Goal: Transaction & Acquisition: Purchase product/service

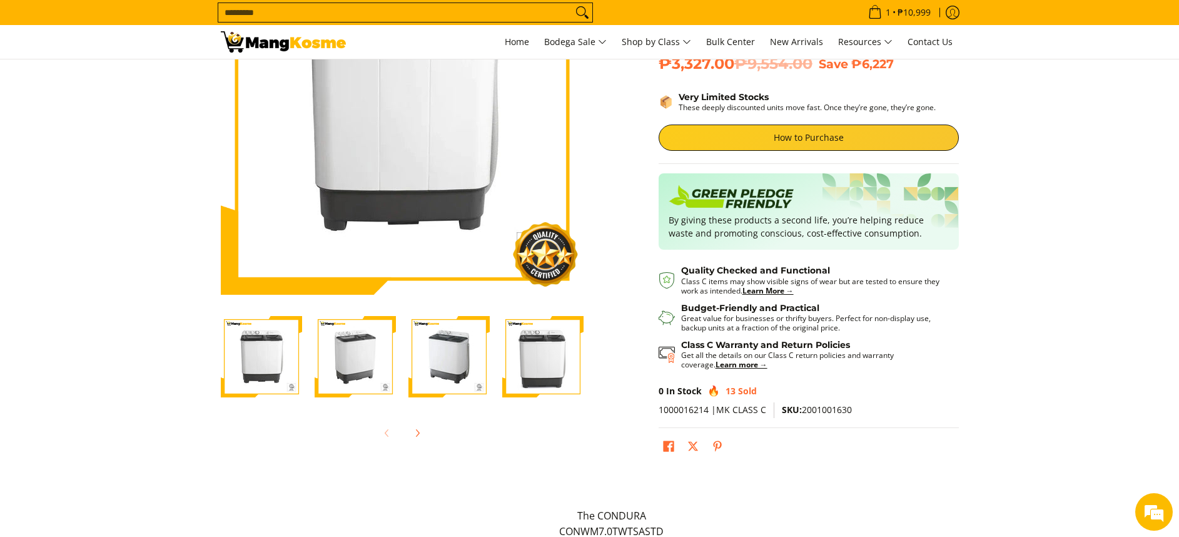
click at [487, 17] on input "Search..." at bounding box center [395, 12] width 354 height 19
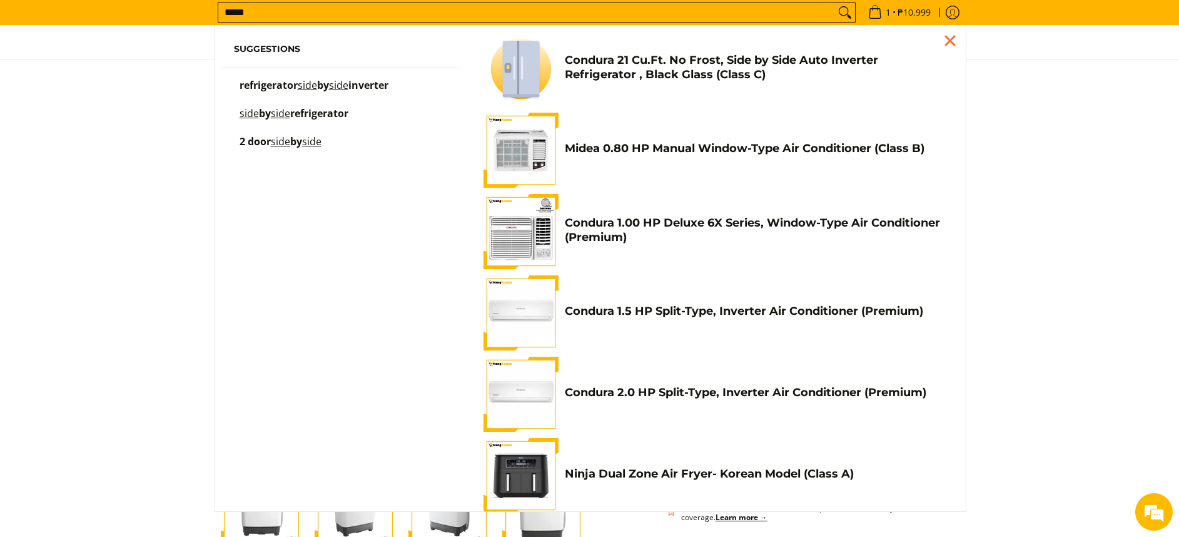
type input "****"
click at [766, 64] on h4 "Condura 21 Cu.Ft. No Frost, Side by Side Auto Inverter Refrigerator , Black Gla…" at bounding box center [756, 67] width 382 height 28
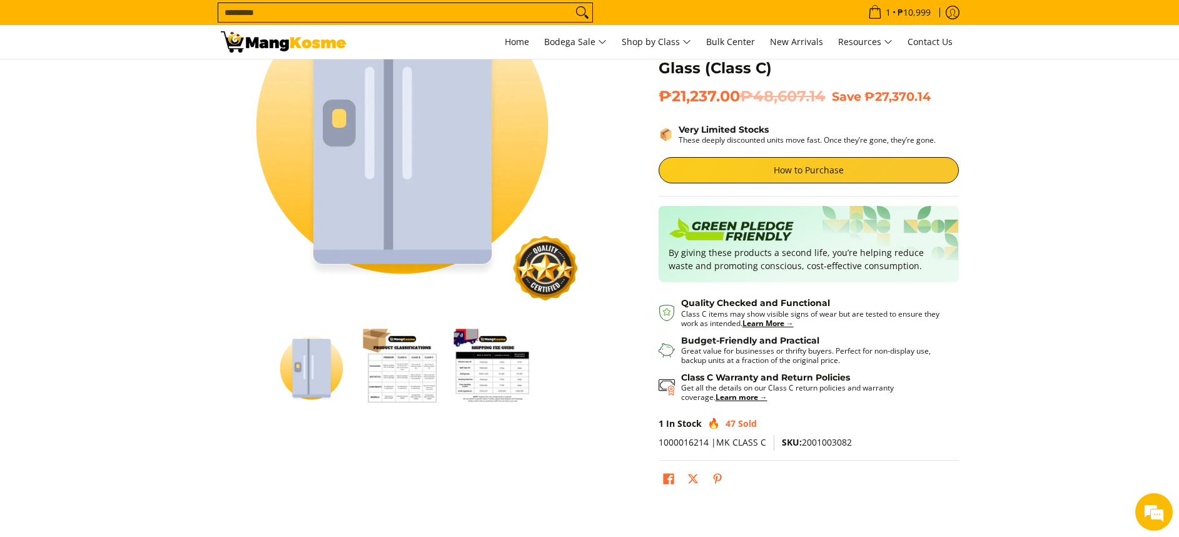
scroll to position [206, 0]
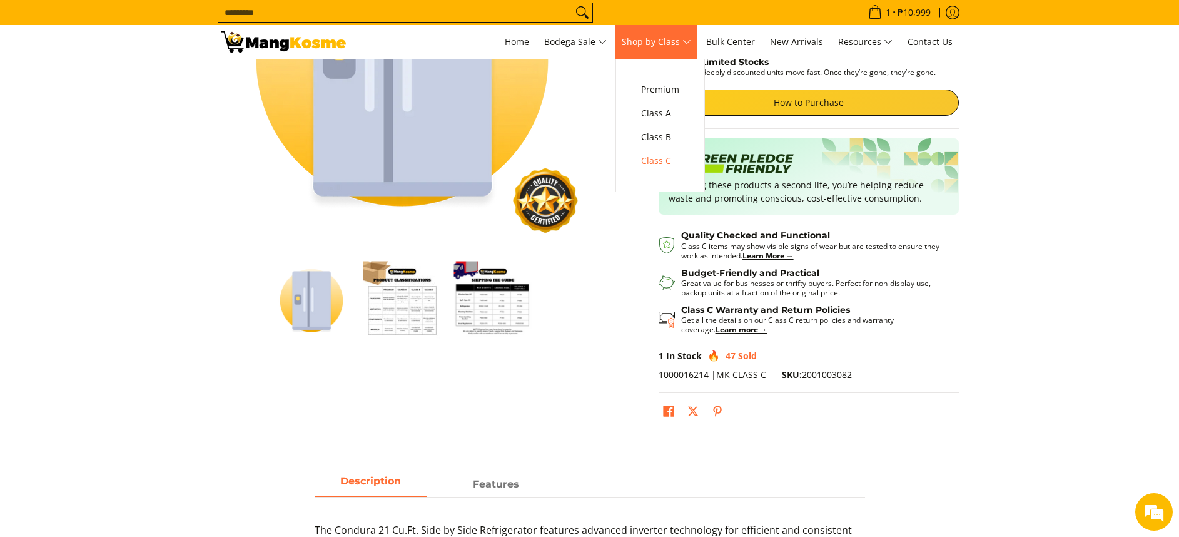
click at [657, 169] on link "Class C" at bounding box center [660, 161] width 51 height 24
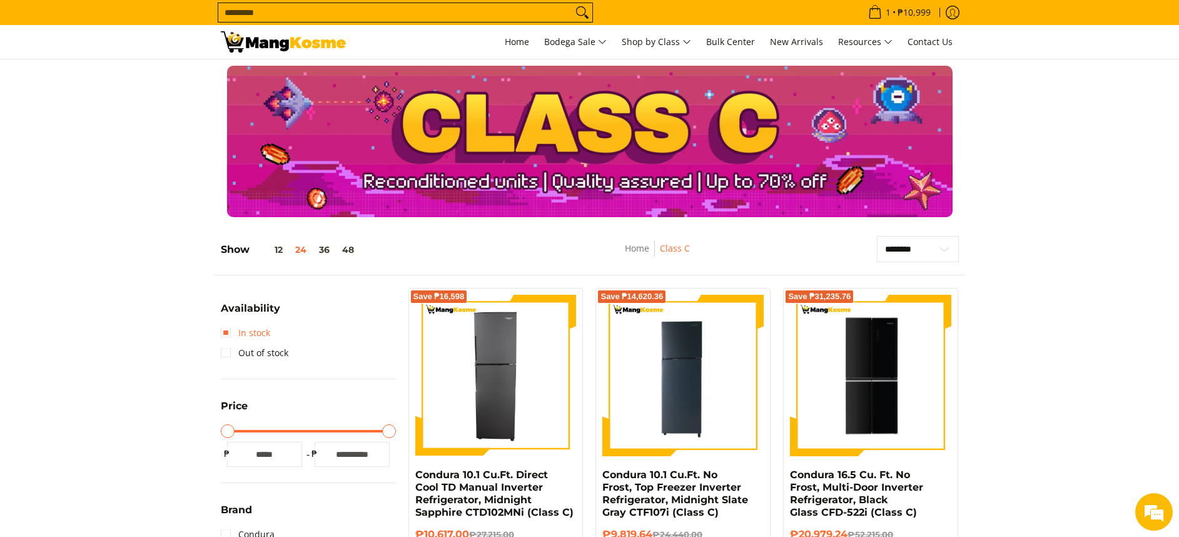
click at [262, 330] on link "In stock" at bounding box center [245, 333] width 49 height 20
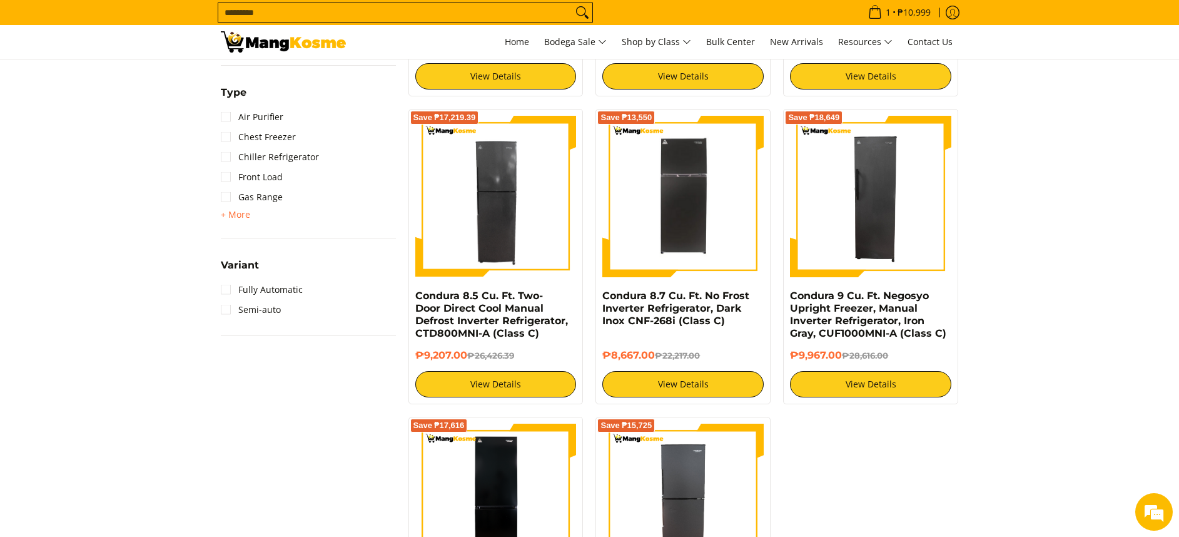
scroll to position [1087, 0]
